Goal: Information Seeking & Learning: Understand process/instructions

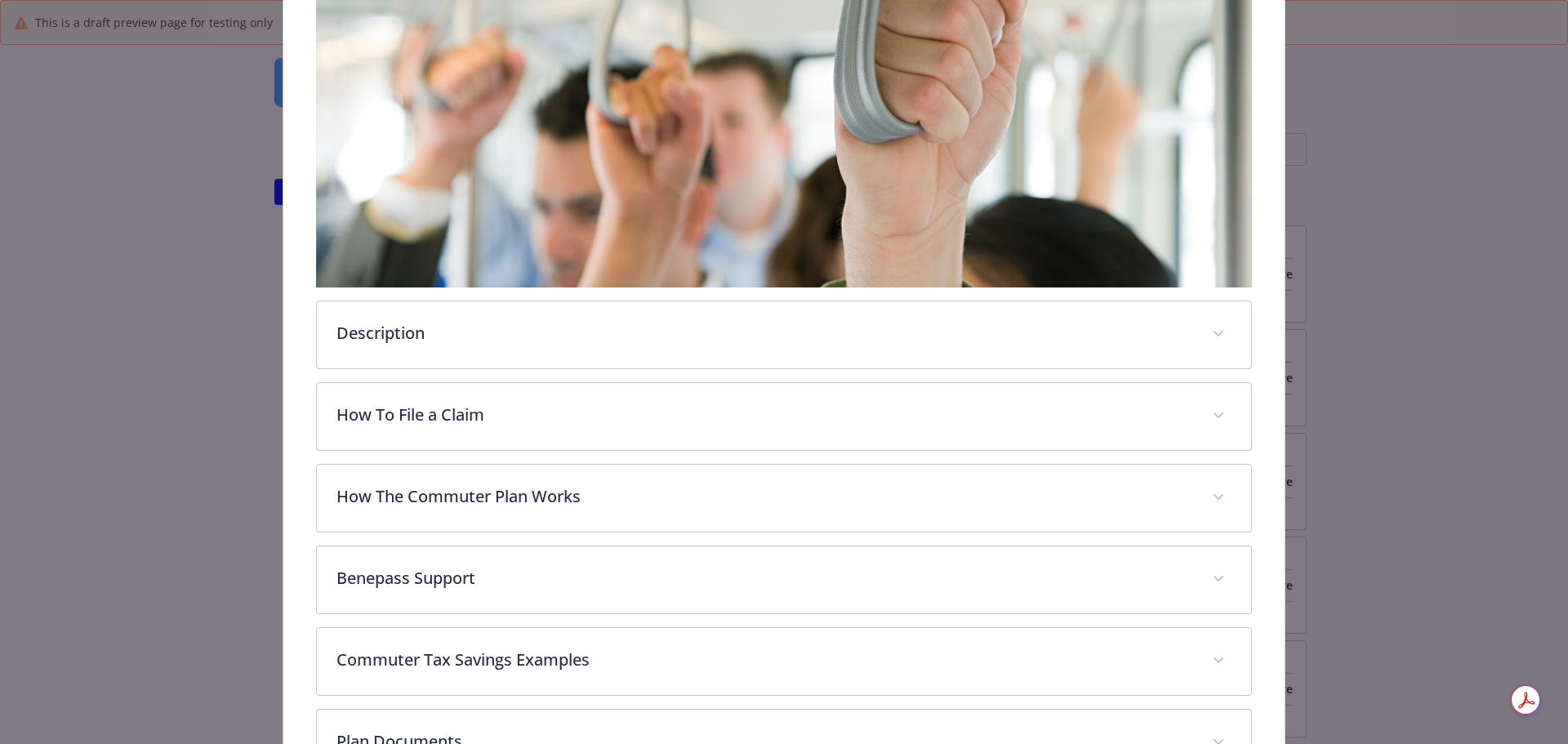
scroll to position [458, 0]
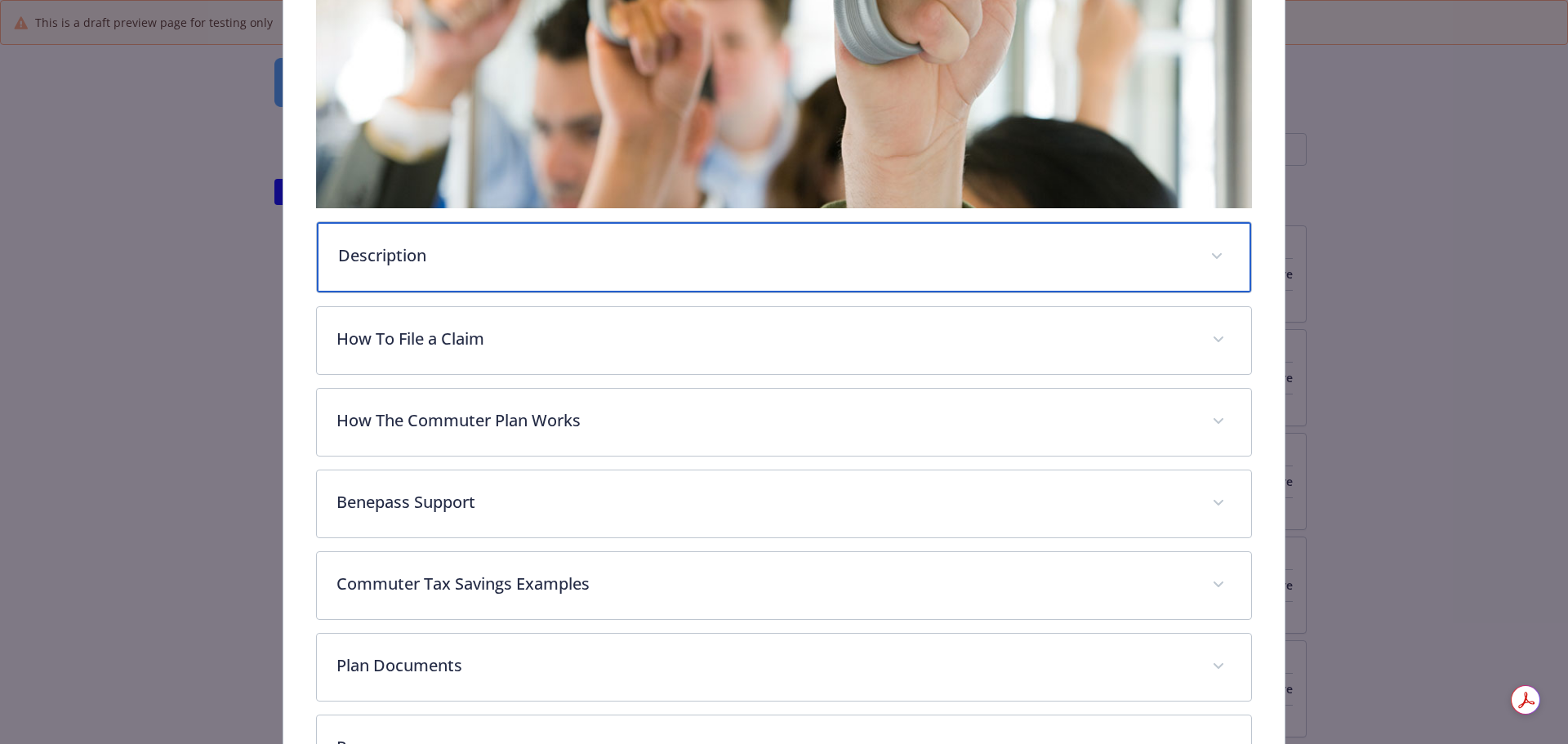
click at [711, 251] on p "Description" at bounding box center [765, 256] width 853 height 24
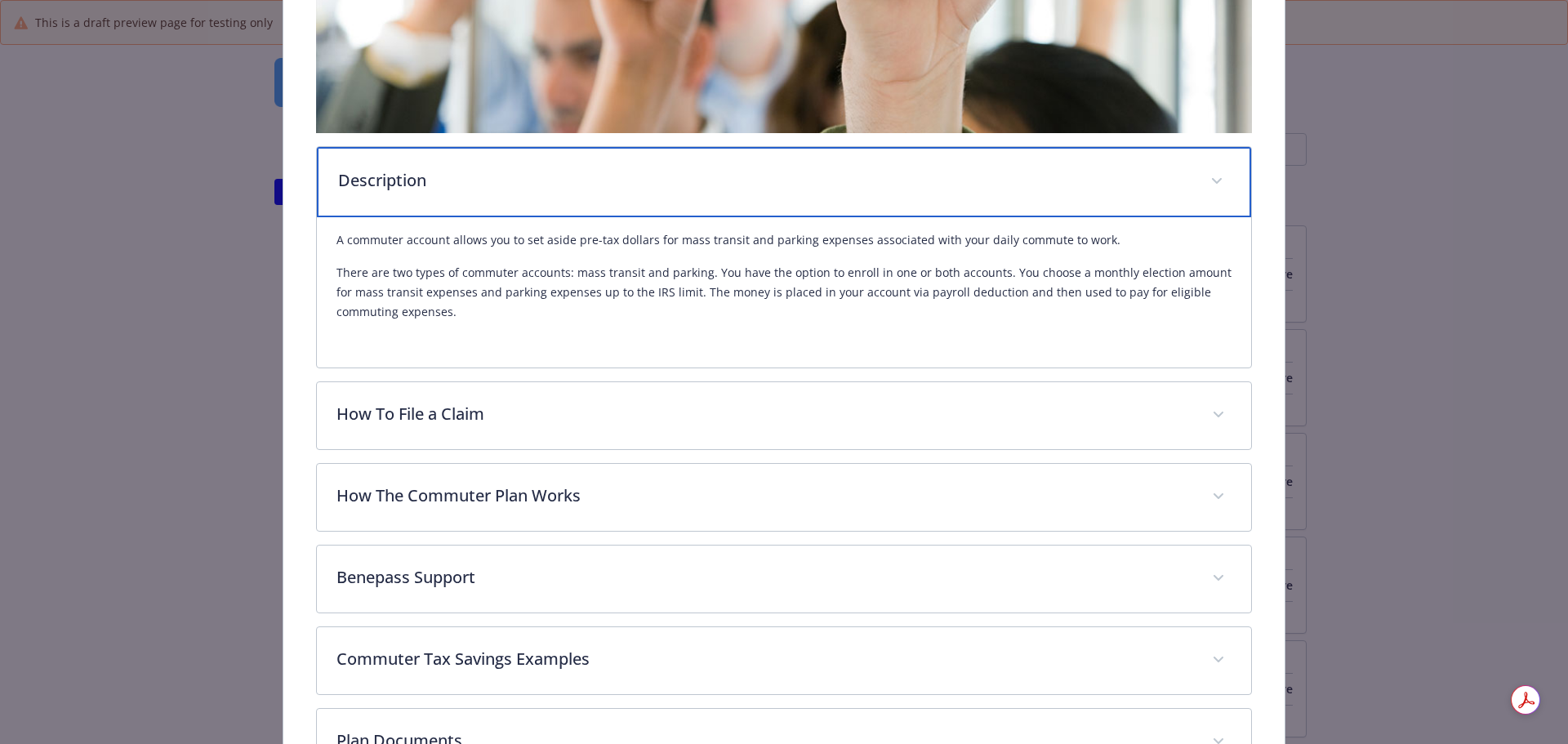
scroll to position [539, 0]
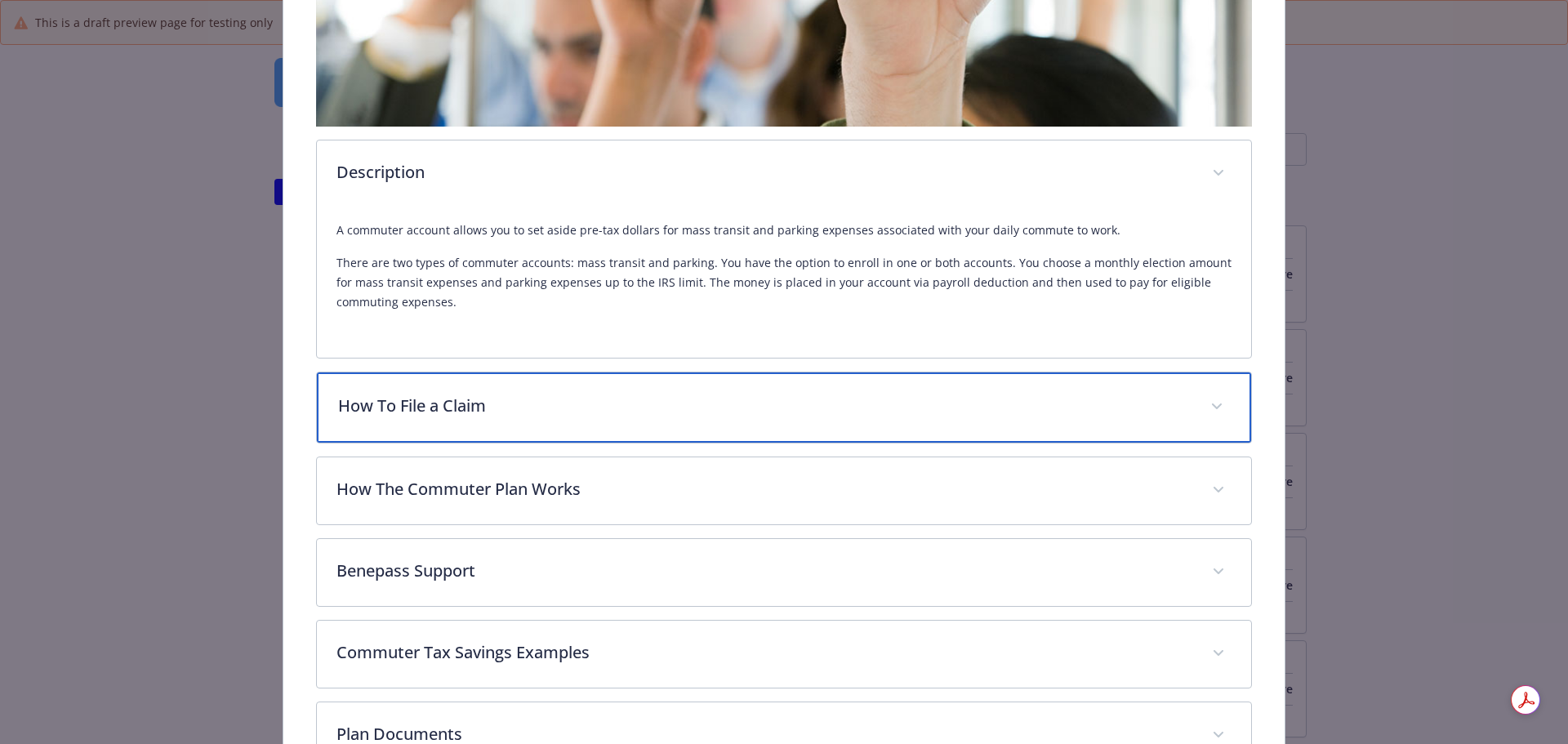
click at [1003, 394] on p "How To File a Claim" at bounding box center [765, 406] width 853 height 24
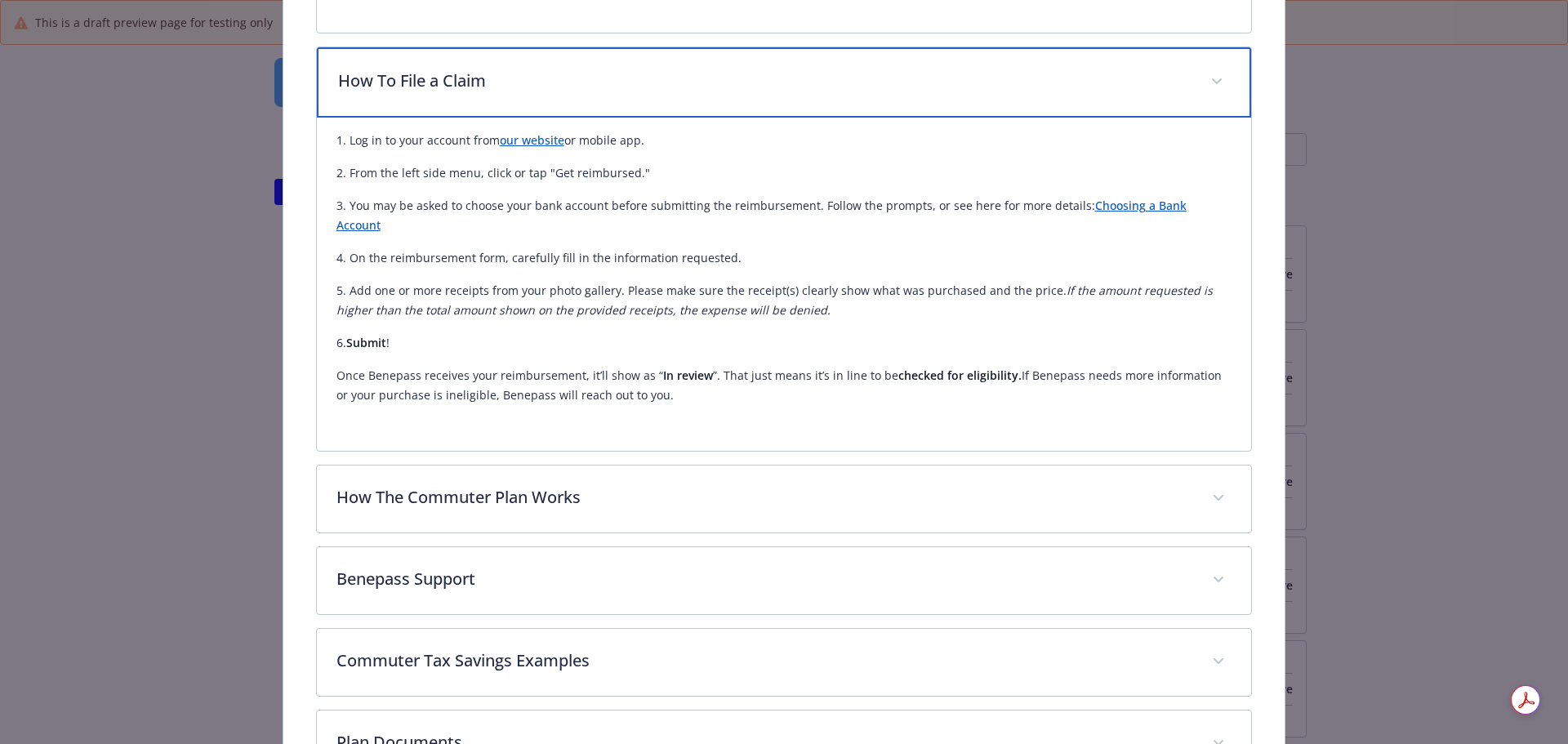
scroll to position [866, 0]
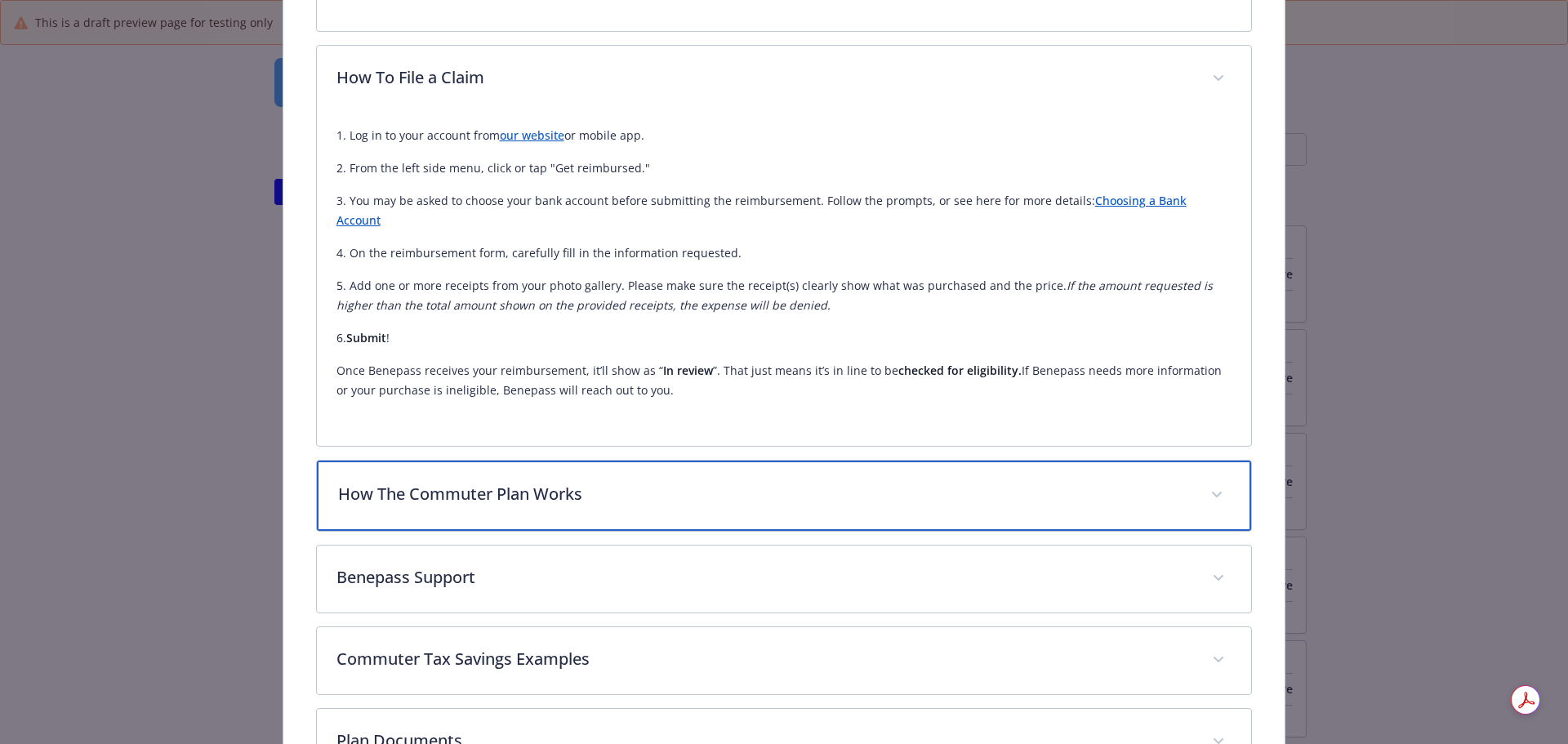
click at [903, 482] on p "How The Commuter Plan Works" at bounding box center [765, 494] width 853 height 24
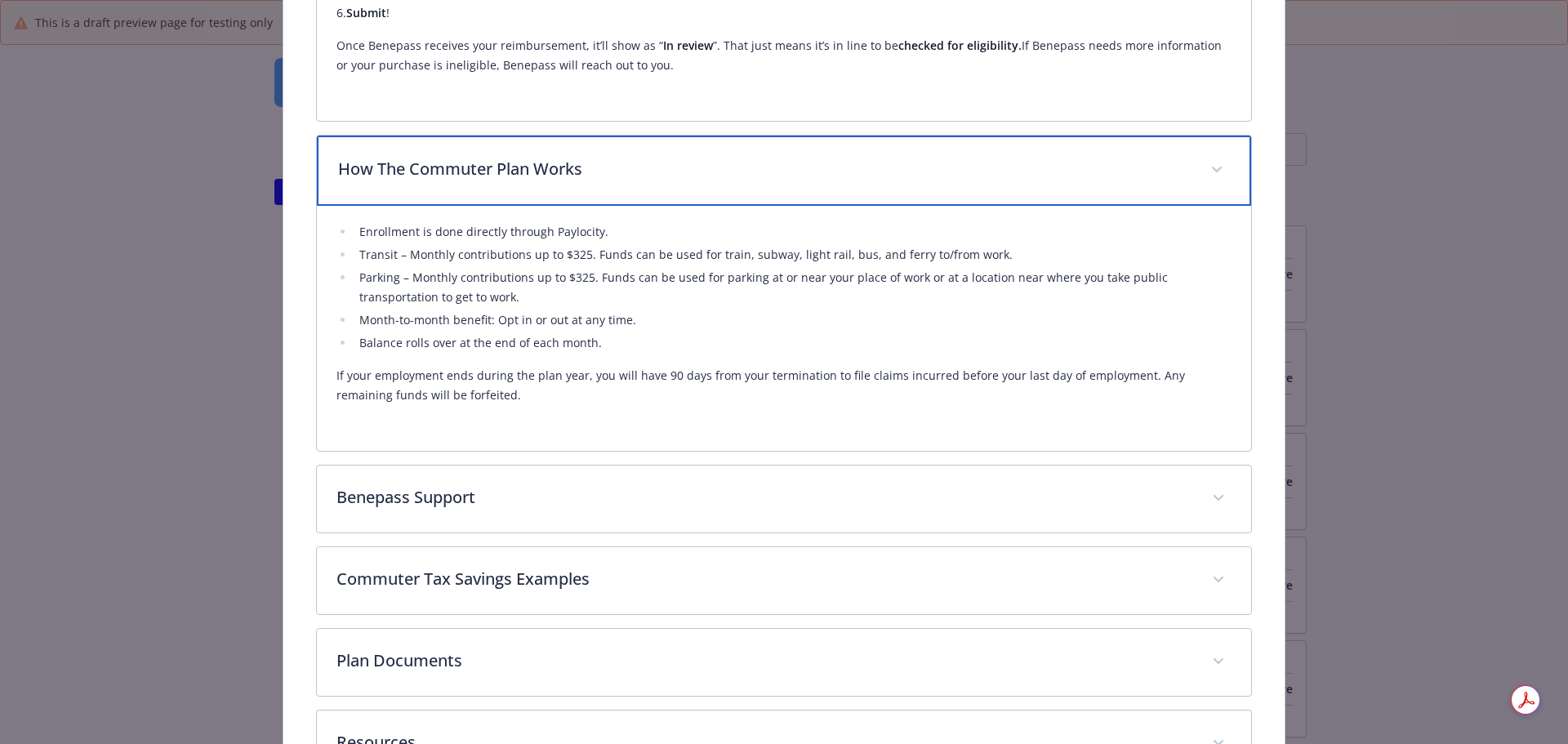
scroll to position [1193, 0]
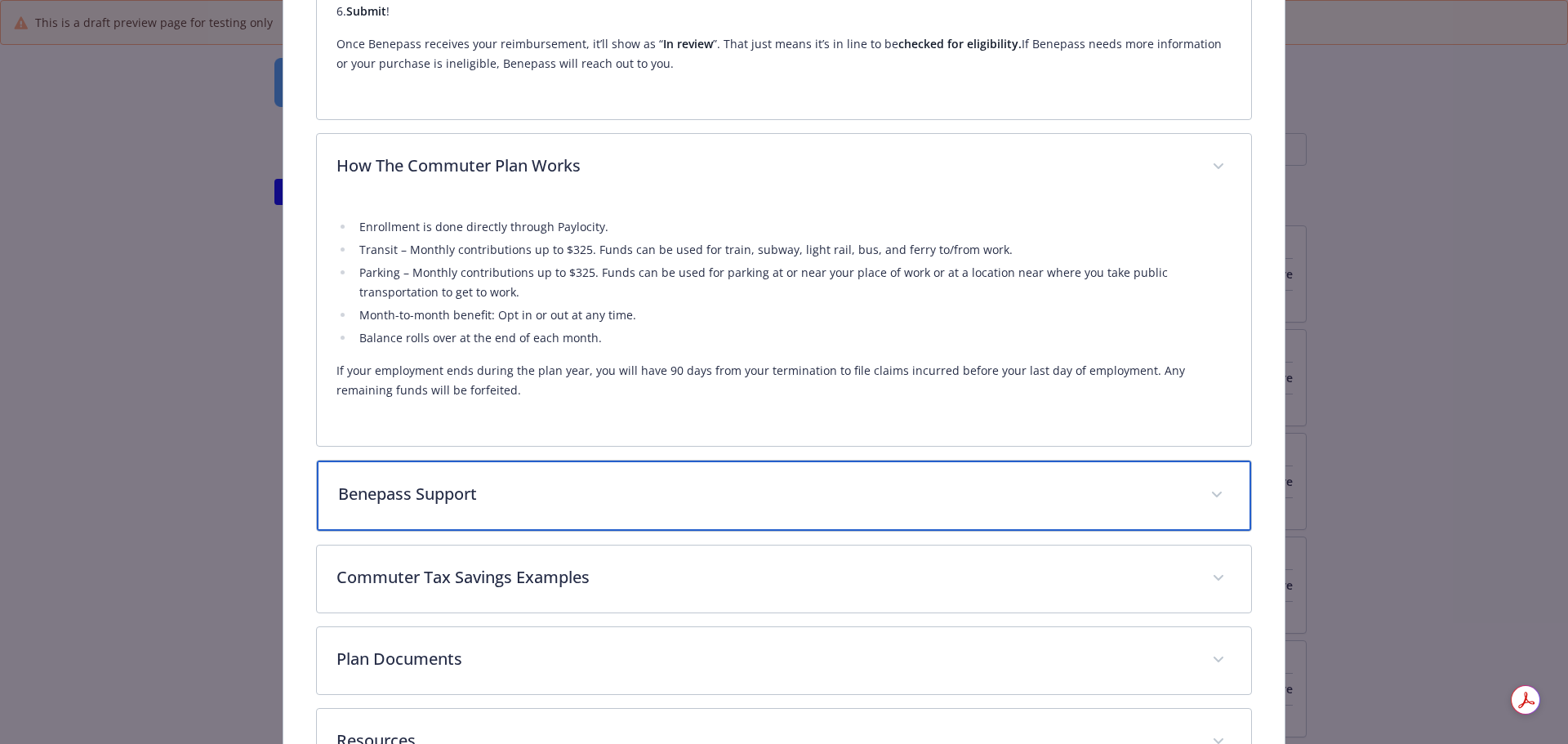
click at [921, 484] on div "Benepass Support" at bounding box center [784, 495] width 935 height 70
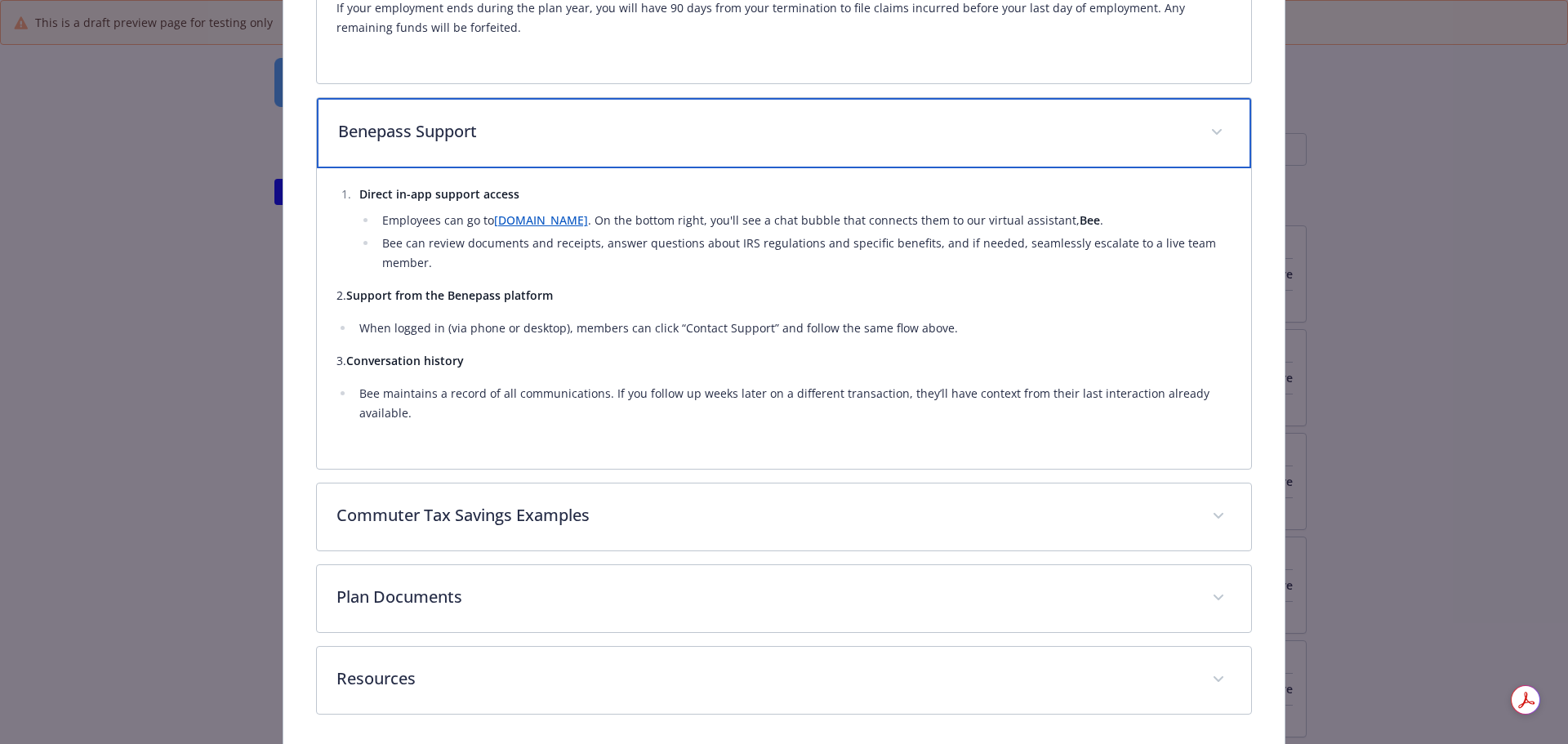
scroll to position [1596, 0]
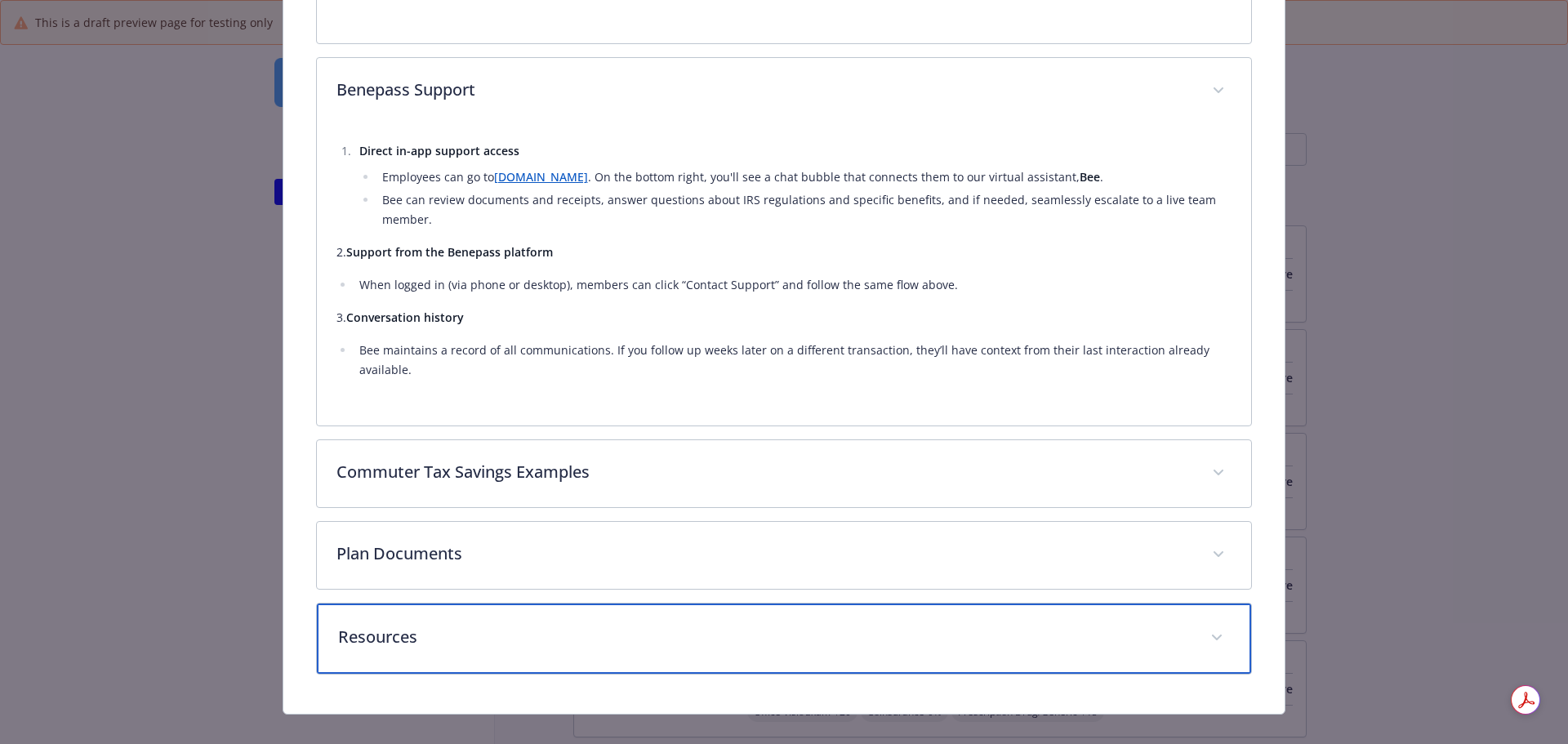
click at [940, 604] on div "Resources" at bounding box center [784, 639] width 935 height 70
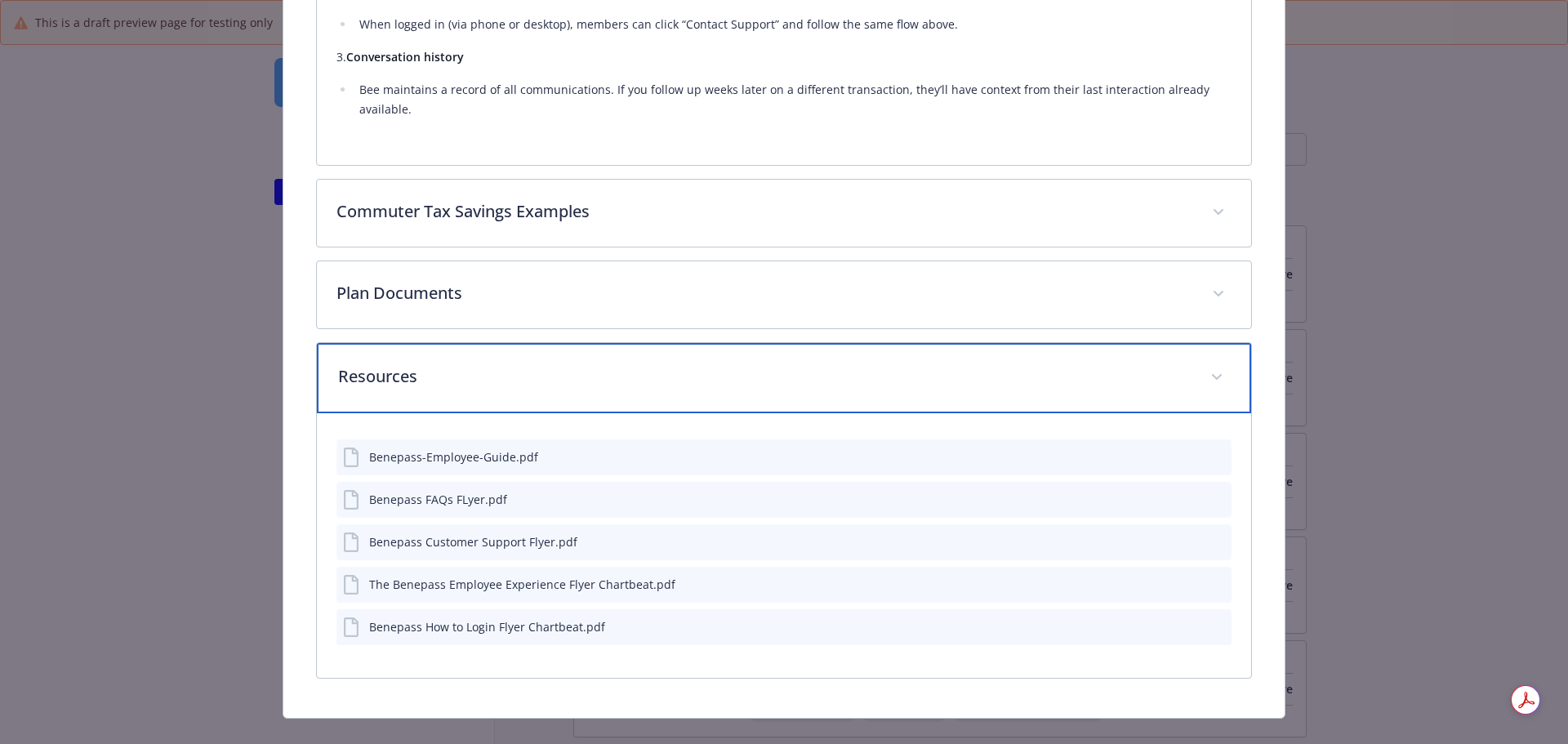
scroll to position [1860, 0]
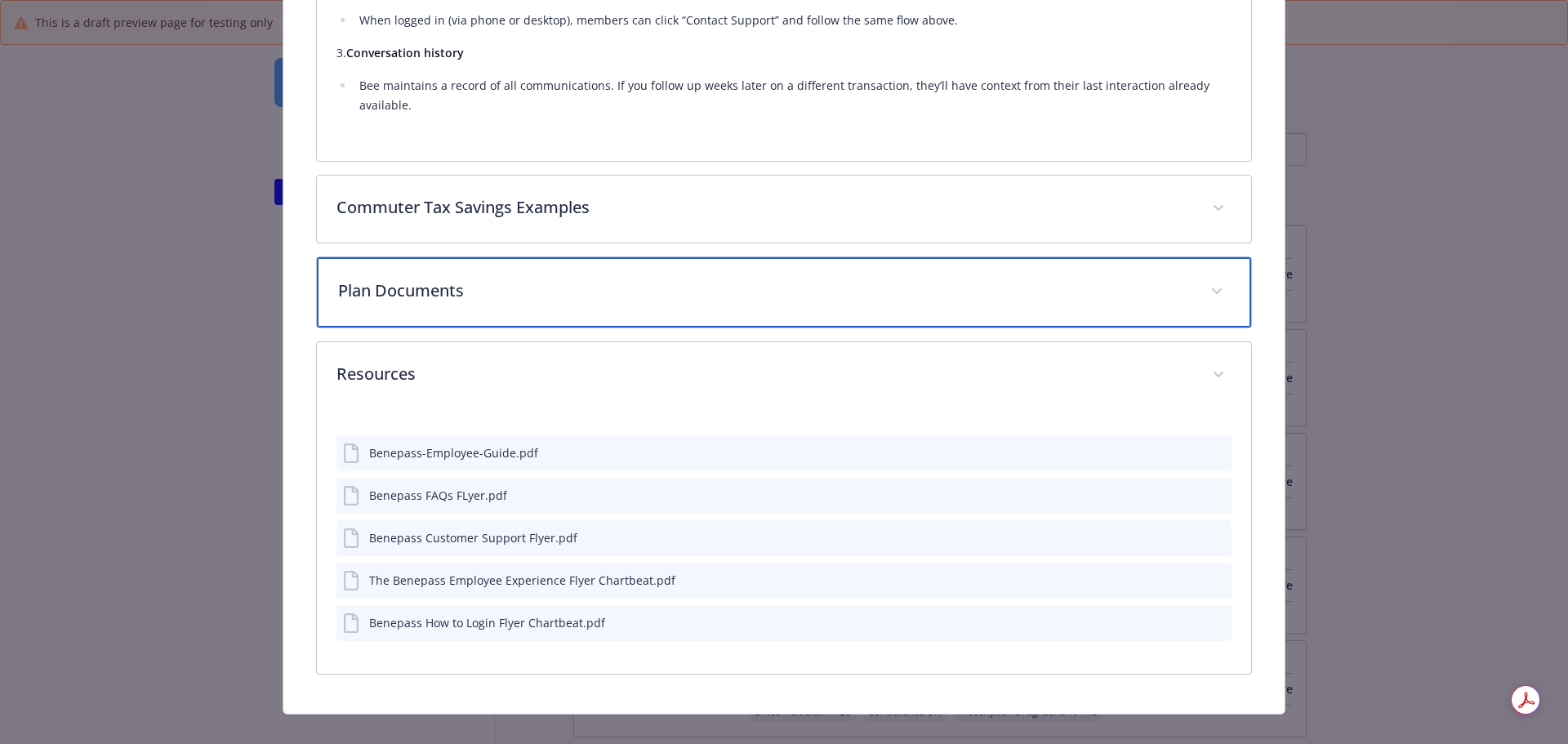
click at [938, 279] on p "Plan Documents" at bounding box center [765, 291] width 853 height 24
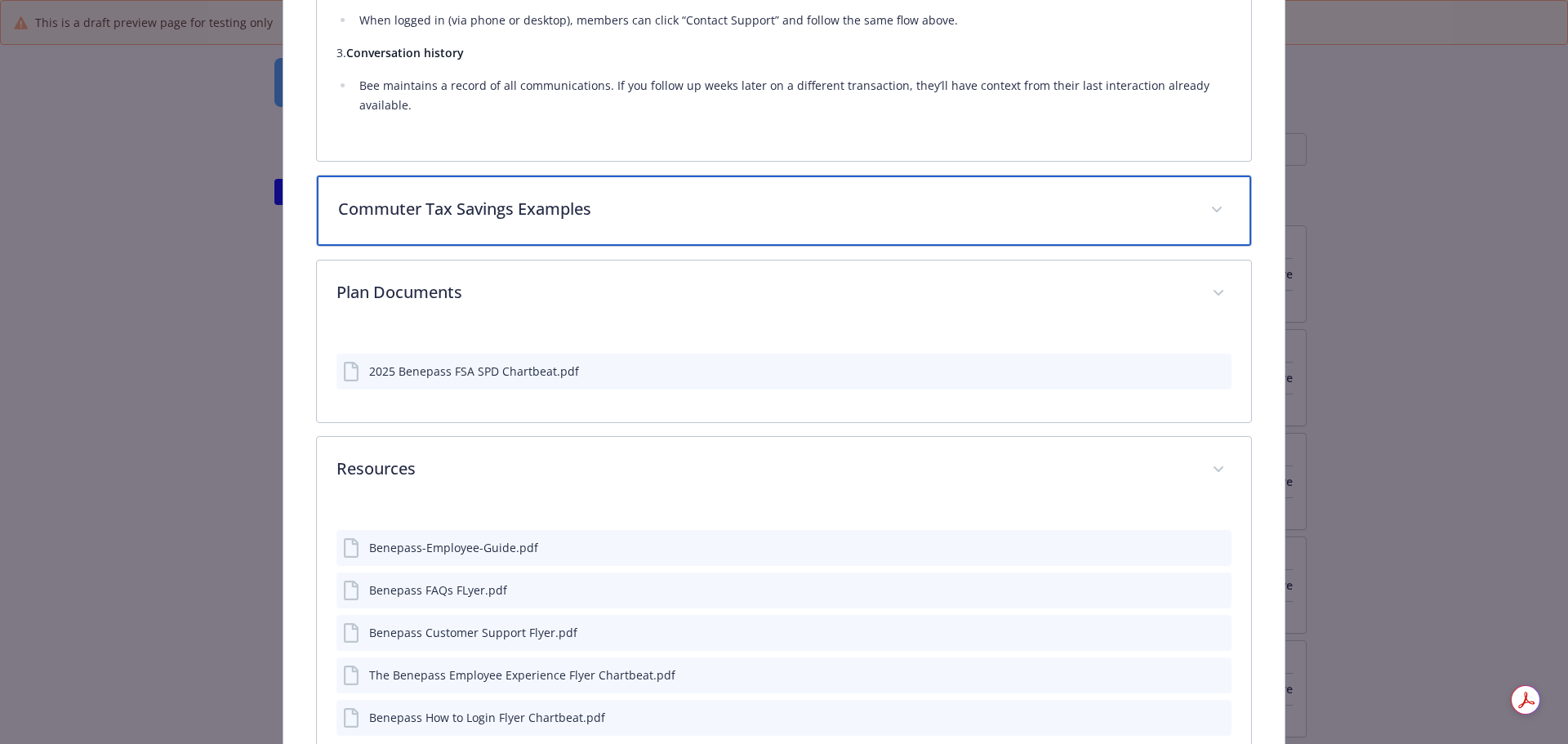
click at [938, 203] on div "Commuter Tax Savings Examples" at bounding box center [784, 210] width 935 height 70
